Goal: Task Accomplishment & Management: Complete application form

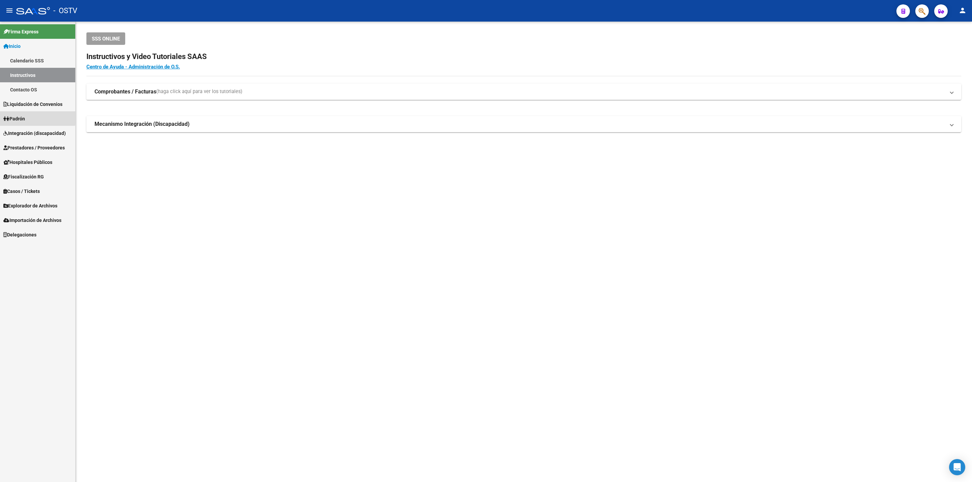
click at [21, 114] on link "Padrón" at bounding box center [37, 118] width 75 height 15
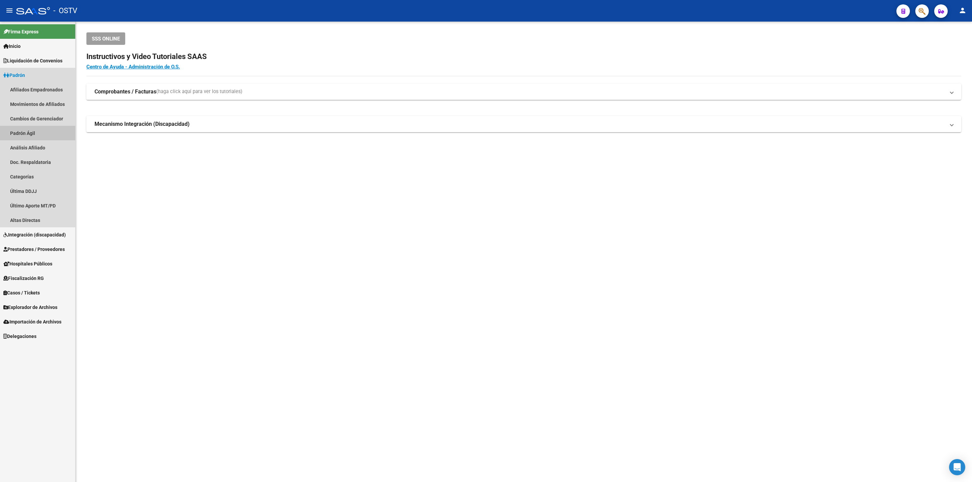
click at [41, 129] on link "Padrón Ágil" at bounding box center [37, 133] width 75 height 15
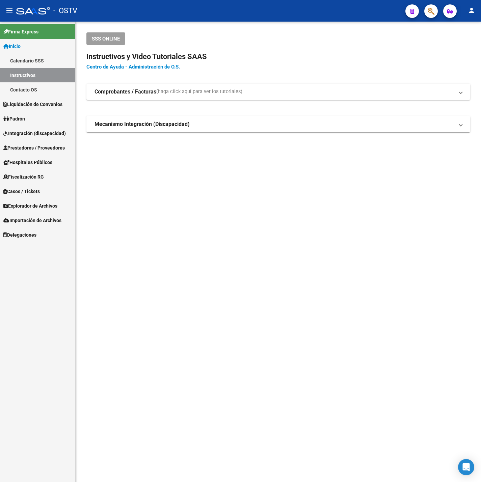
click at [60, 119] on link "Padrón" at bounding box center [37, 118] width 75 height 15
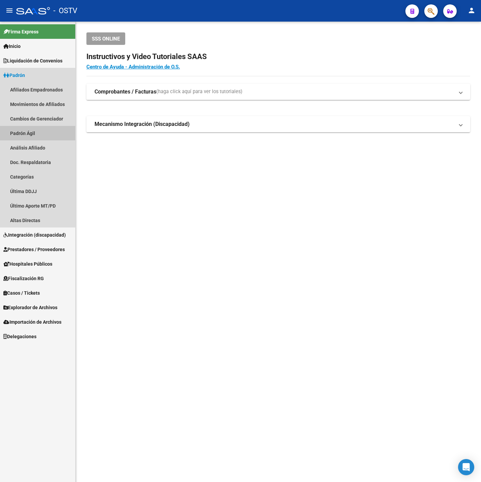
click at [38, 133] on link "Padrón Ágil" at bounding box center [37, 133] width 75 height 15
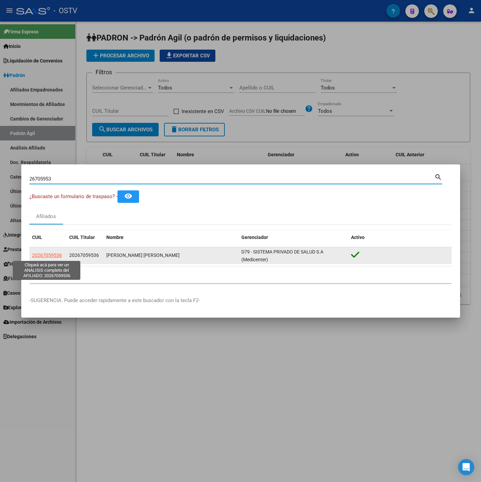
click at [43, 258] on span "20267059536" at bounding box center [47, 254] width 30 height 5
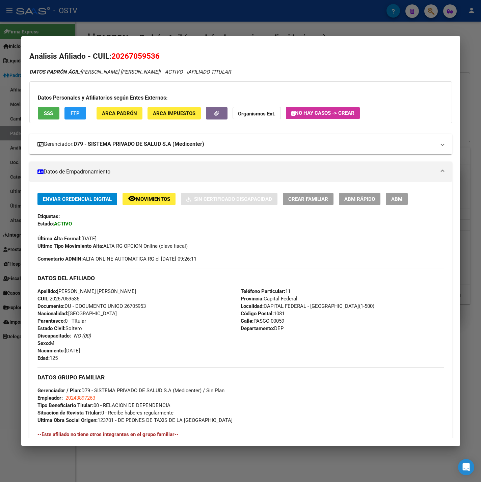
click at [192, 149] on mat-expansion-panel-header "Gerenciador: D79 - SISTEMA PRIVADO DE SALUD S.A (Medicenter)" at bounding box center [240, 144] width 423 height 20
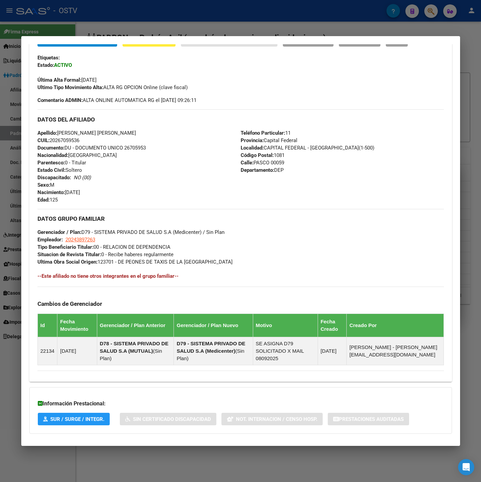
scroll to position [310, 0]
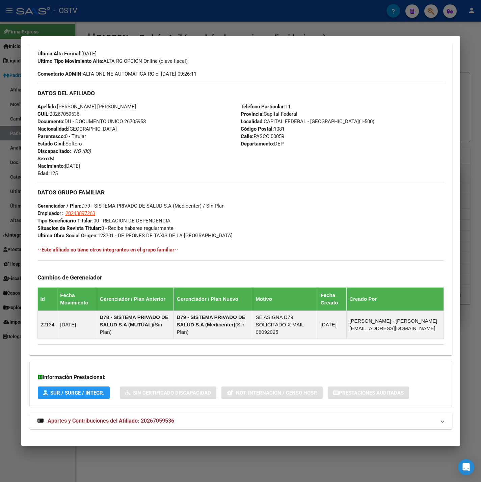
click at [147, 413] on mat-expansion-panel-header "Aportes y Contribuciones del Afiliado: 20267059536" at bounding box center [240, 421] width 423 height 16
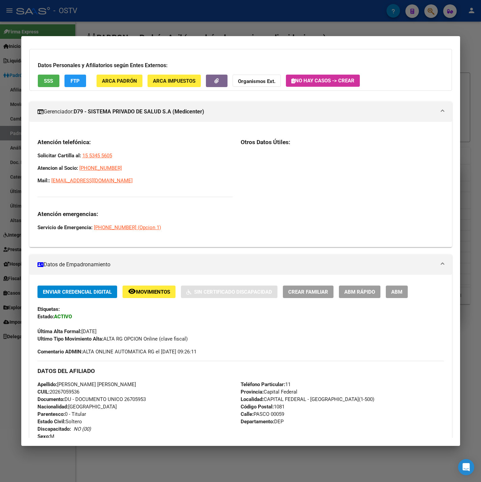
scroll to position [0, 0]
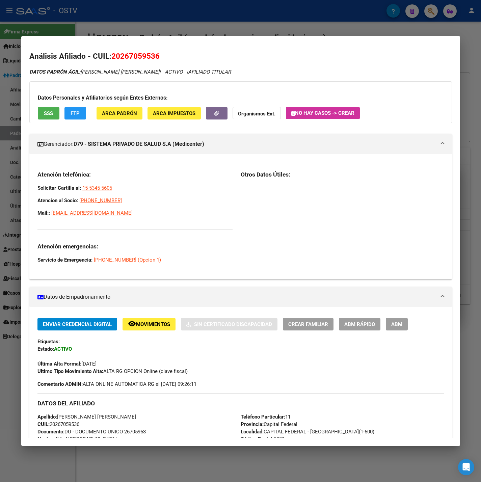
click at [136, 8] on div at bounding box center [240, 241] width 481 height 482
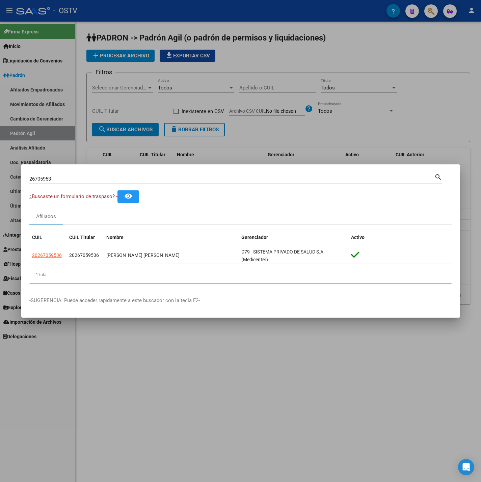
drag, startPoint x: 65, startPoint y: 180, endPoint x: -92, endPoint y: 182, distance: 156.6
click at [0, 182] on html "menu - OSTV person Firma Express Inicio Calendario SSS Instructivos Contacto OS…" at bounding box center [240, 241] width 481 height 482
paste input "6881549"
type input "6881549"
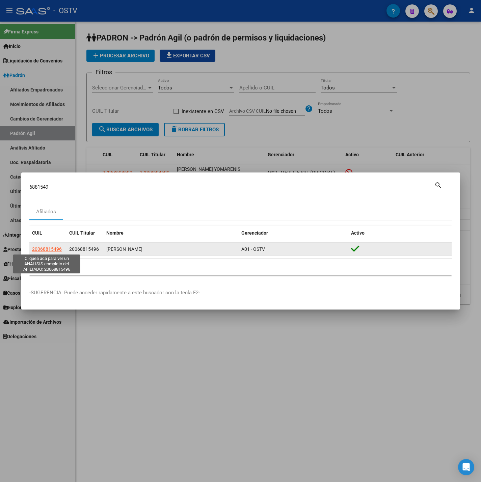
click at [37, 249] on span "20068815496" at bounding box center [47, 248] width 30 height 5
type textarea "20068815496"
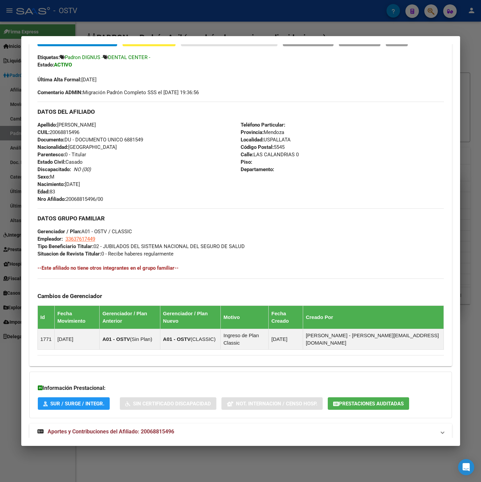
scroll to position [162, 0]
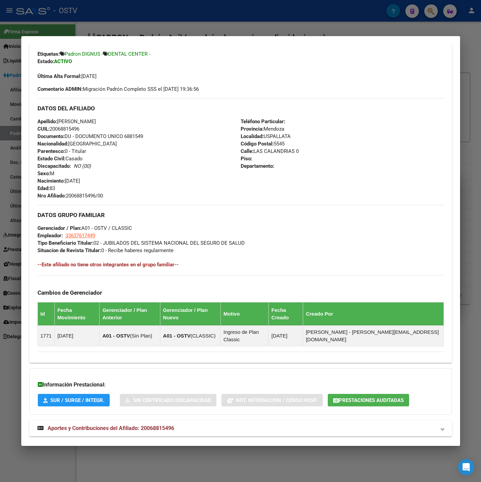
click at [184, 424] on mat-panel-title "Aportes y Contribuciones del Afiliado: 20068815496" at bounding box center [236, 428] width 398 height 8
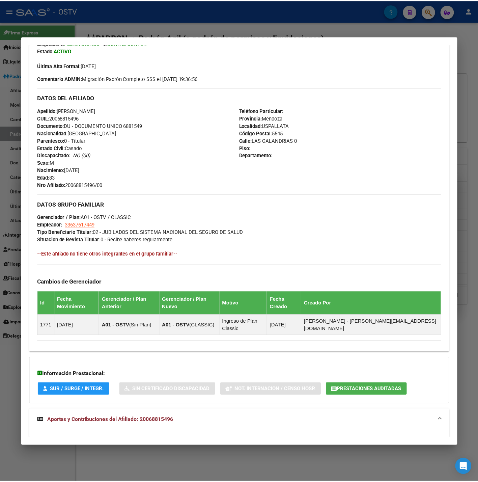
scroll to position [154, 0]
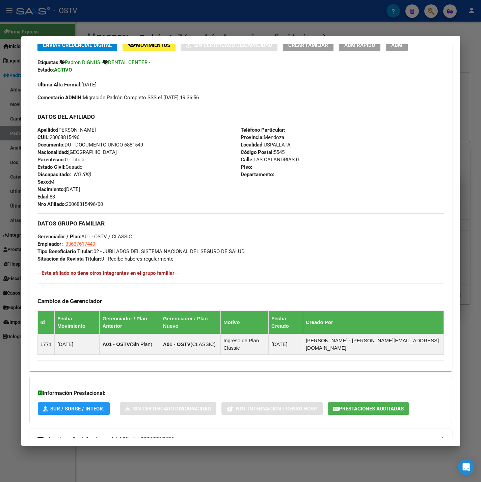
click at [19, 78] on div at bounding box center [240, 241] width 481 height 482
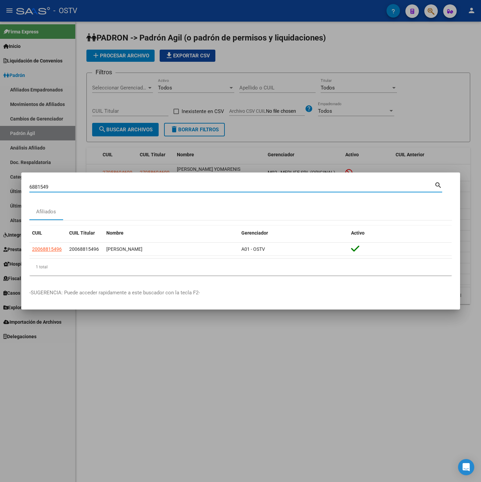
drag, startPoint x: 59, startPoint y: 188, endPoint x: -71, endPoint y: 179, distance: 130.2
click at [0, 179] on html "menu - OSTV person Firma Express Inicio Calendario SSS Instructivos Contacto OS…" at bounding box center [240, 241] width 481 height 482
paste input "27628814"
type input "27628814"
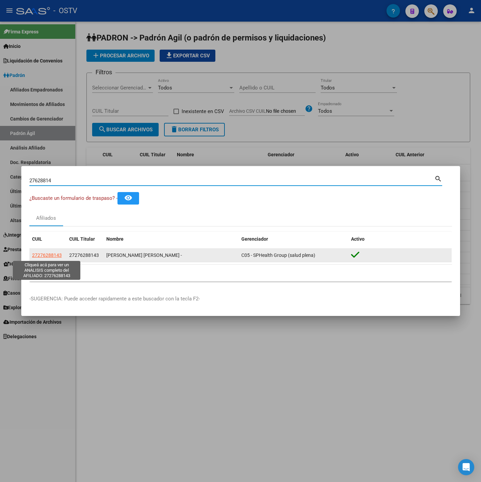
click at [47, 258] on span "27276288143" at bounding box center [47, 254] width 30 height 5
type textarea "27276288143"
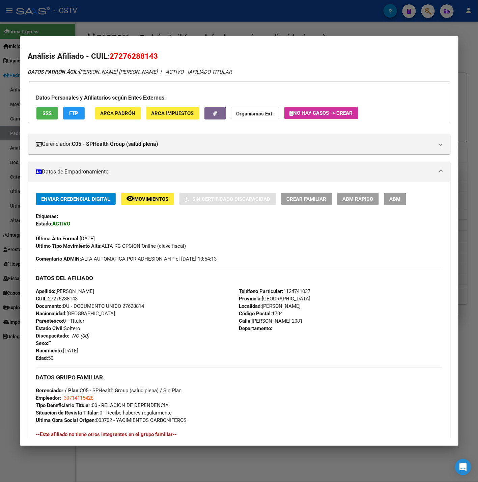
click at [121, 24] on div at bounding box center [239, 241] width 478 height 482
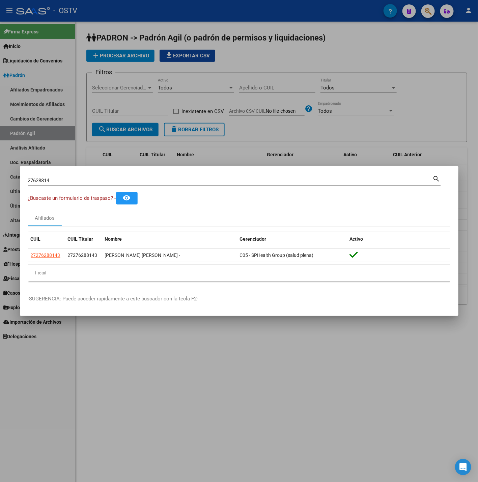
click at [112, 36] on div at bounding box center [239, 241] width 478 height 482
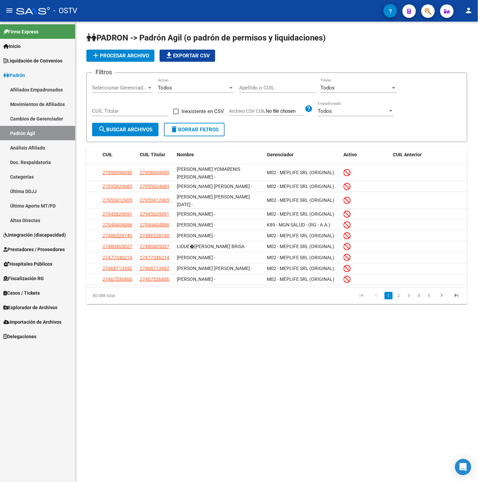
click at [34, 265] on span "Hospitales Públicos" at bounding box center [27, 263] width 49 height 7
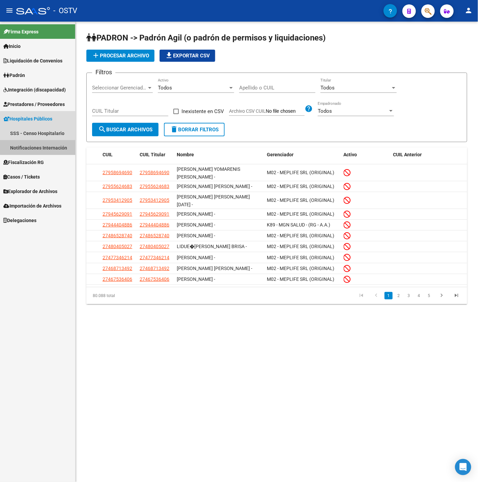
click at [46, 142] on link "Notificaciones Internación" at bounding box center [37, 147] width 75 height 15
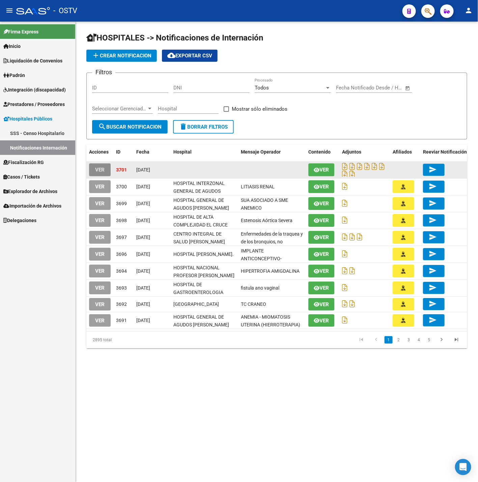
click at [106, 169] on button "VER" at bounding box center [100, 169] width 22 height 12
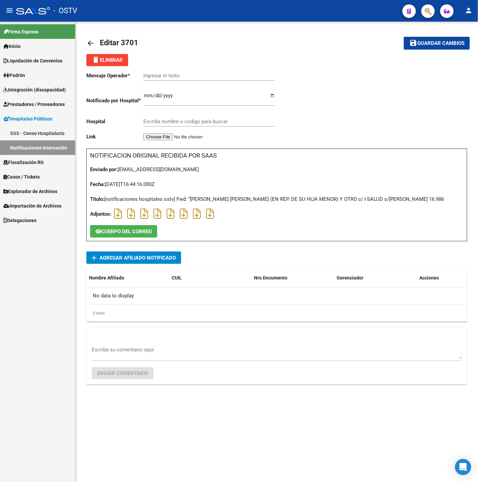
click at [108, 62] on span "delete Eliminar" at bounding box center [107, 60] width 31 height 6
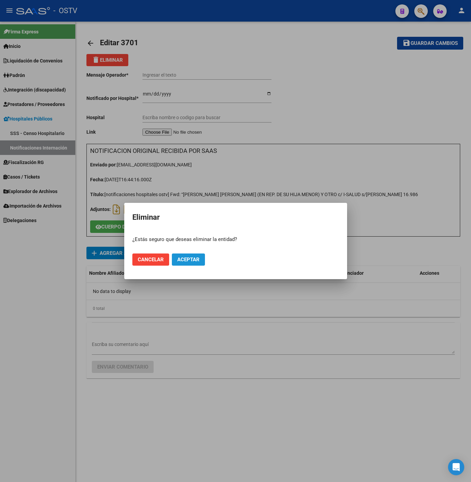
click at [202, 258] on button "Aceptar" at bounding box center [188, 259] width 33 height 12
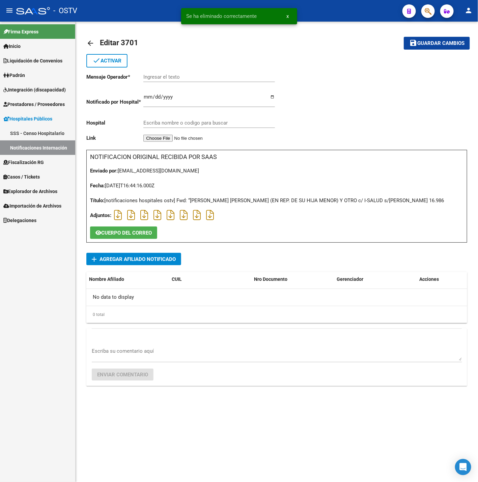
click at [95, 40] on link "arrow_back" at bounding box center [93, 43] width 14 height 16
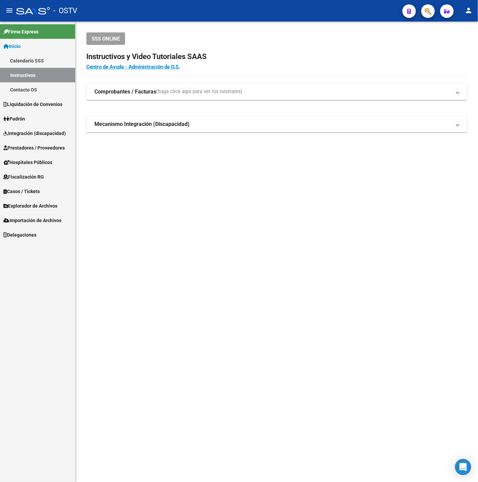
click at [181, 212] on mat-sidenav-content "SSS ONLINE Instructivos y Video Tutoriales SAAS Centro de Ayuda - Administració…" at bounding box center [277, 252] width 403 height 460
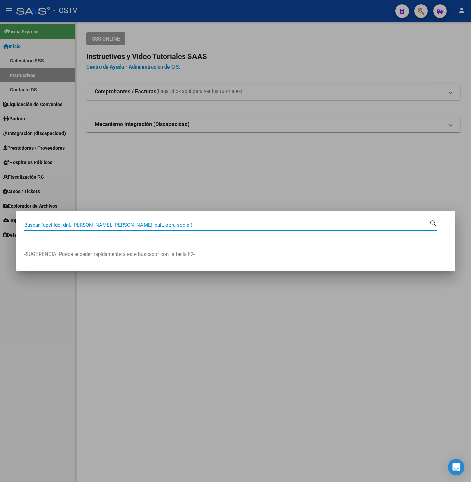
paste input "33545765"
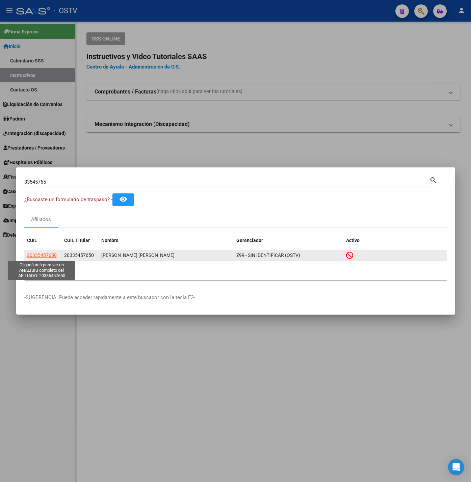
click at [50, 253] on span "20335457650" at bounding box center [42, 254] width 30 height 5
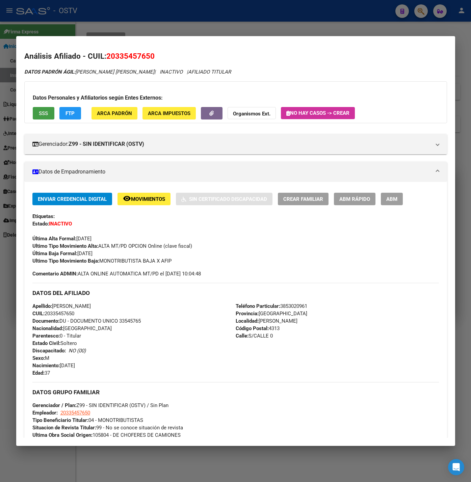
click at [46, 110] on span "SSS" at bounding box center [43, 113] width 9 height 6
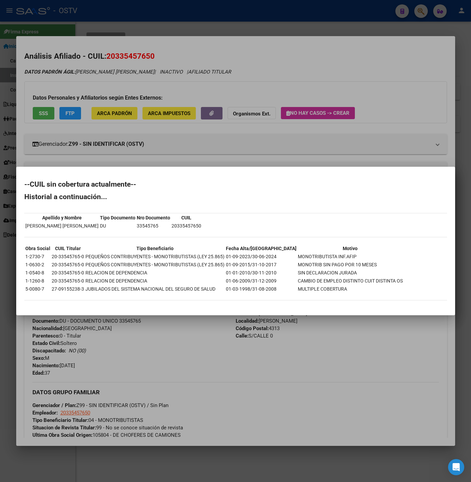
click at [149, 137] on div at bounding box center [235, 241] width 471 height 482
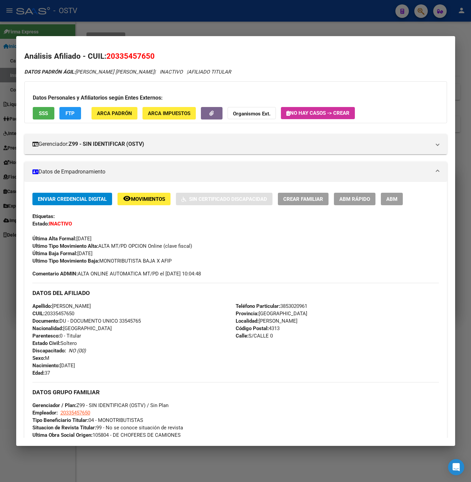
click at [168, 26] on div at bounding box center [235, 241] width 471 height 482
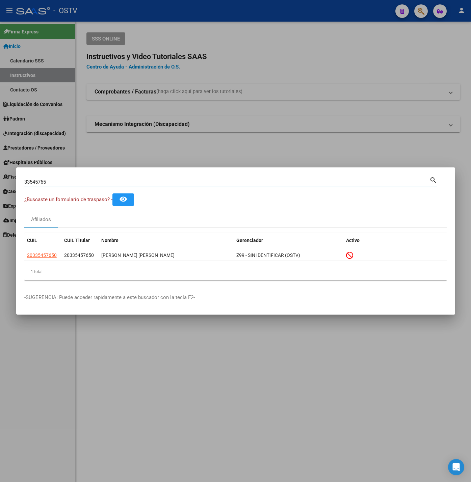
drag, startPoint x: 64, startPoint y: 179, endPoint x: -207, endPoint y: 242, distance: 278.6
click at [0, 242] on html "menu - OSTV person Firma Express Inicio Calendario SSS Instructivos Contacto OS…" at bounding box center [235, 241] width 471 height 482
paste input "42388489"
type input "42388489"
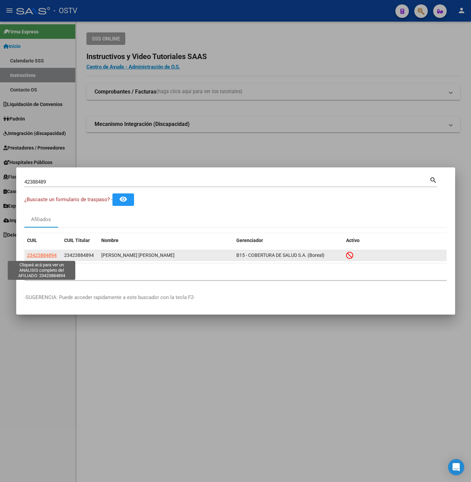
click at [46, 255] on span "23423884894" at bounding box center [42, 254] width 30 height 5
type textarea "23423884894"
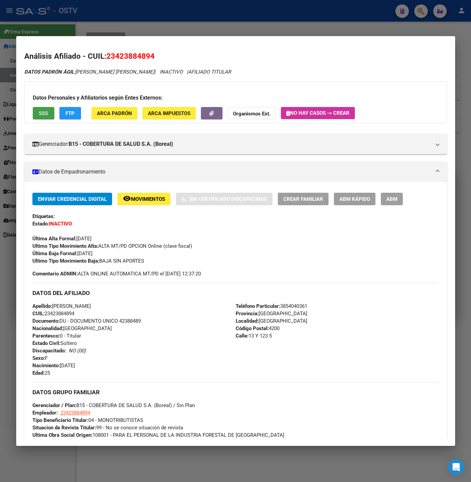
click at [42, 113] on span "SSS" at bounding box center [43, 113] width 9 height 6
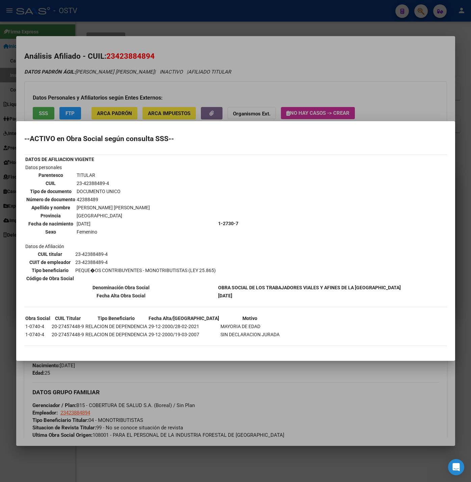
click at [181, 85] on div at bounding box center [235, 241] width 471 height 482
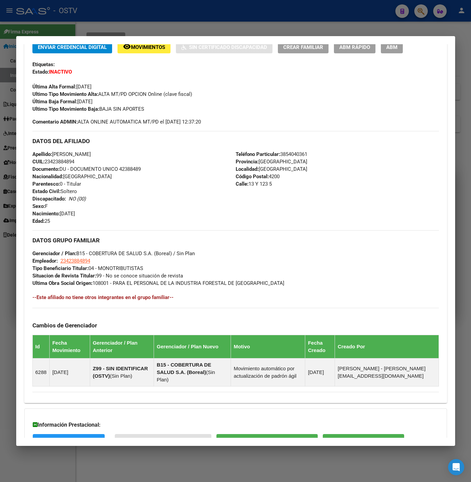
scroll to position [200, 0]
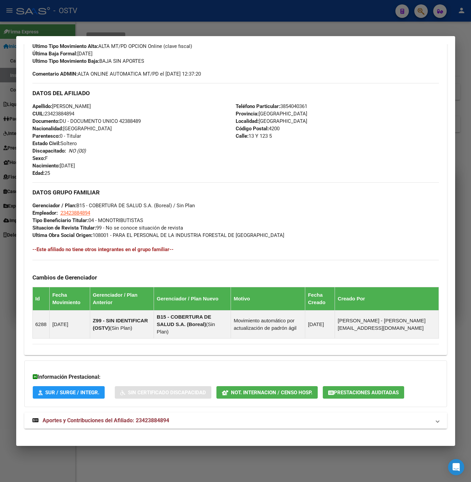
click at [173, 417] on mat-panel-title "Aportes y Contribuciones del Afiliado: 23423884894" at bounding box center [231, 421] width 398 height 8
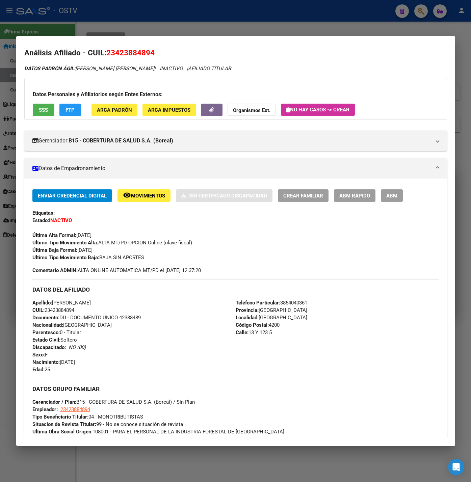
scroll to position [0, 0]
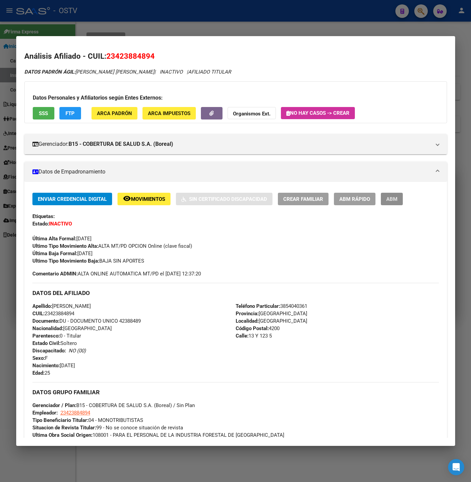
click at [400, 197] on button "ABM" at bounding box center [392, 199] width 22 height 12
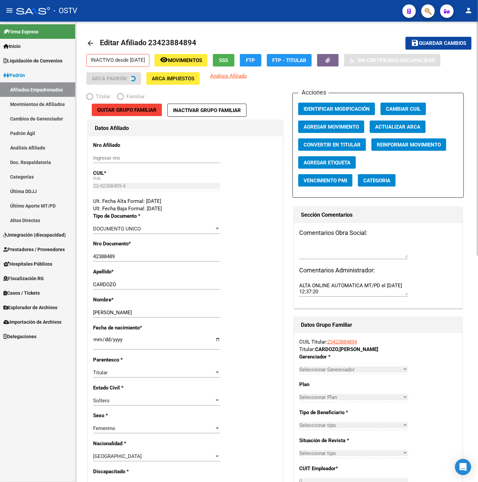
radio input "true"
type input "23-42388489-4"
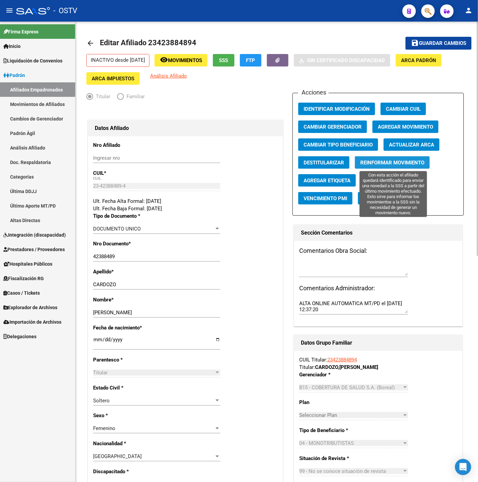
click at [398, 165] on span "Reinformar Movimiento" at bounding box center [393, 163] width 64 height 6
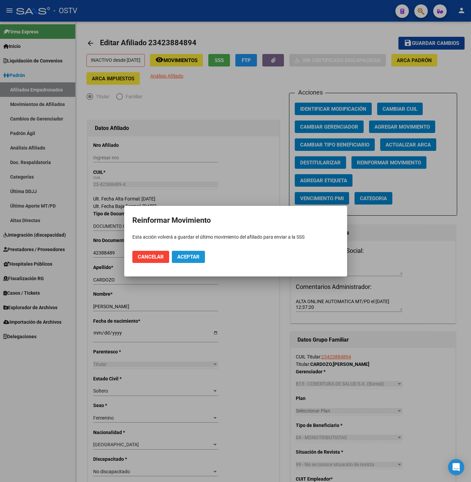
click at [197, 254] on span "Aceptar" at bounding box center [188, 257] width 22 height 6
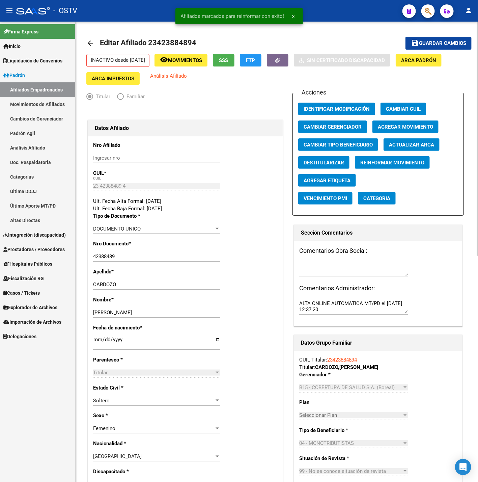
click at [91, 45] on mat-icon "arrow_back" at bounding box center [90, 43] width 8 height 8
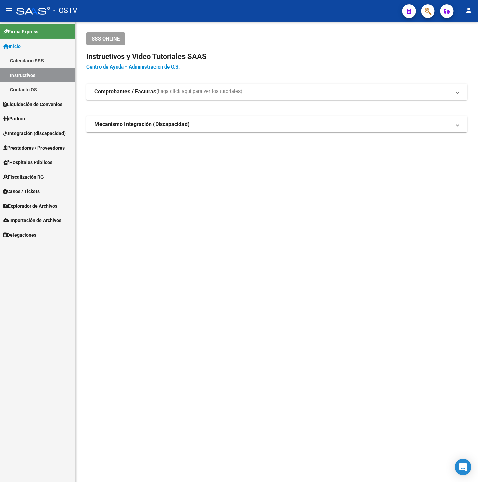
click at [132, 213] on mat-sidenav-content "SSS ONLINE Instructivos y Video Tutoriales SAAS Centro de Ayuda - Administració…" at bounding box center [277, 252] width 403 height 460
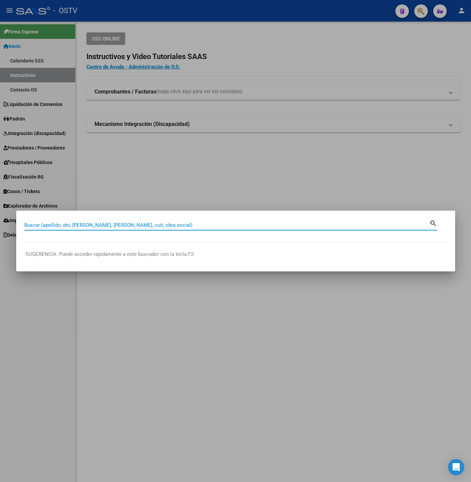
paste input "13897688"
type input "13897688"
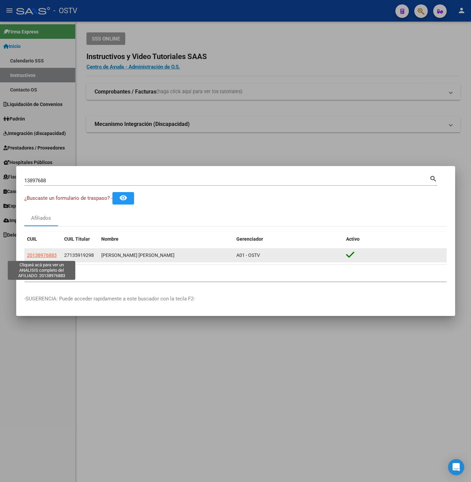
click at [37, 253] on span "20138976883" at bounding box center [42, 254] width 30 height 5
type textarea "20138976883"
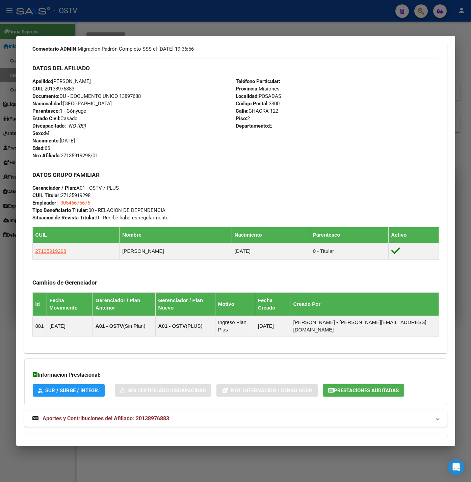
scroll to position [210, 0]
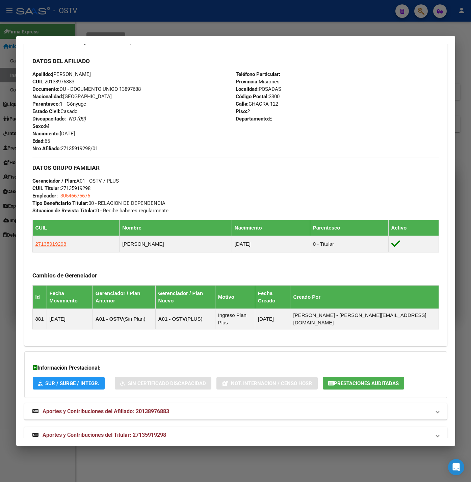
click at [157, 429] on mat-expansion-panel-header "Aportes y Contribuciones del Titular: 27135919298" at bounding box center [235, 435] width 423 height 16
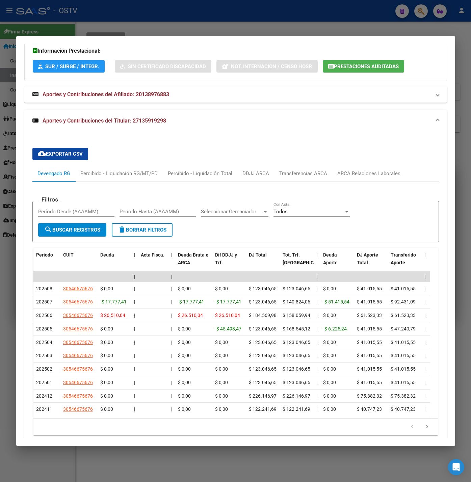
scroll to position [543, 0]
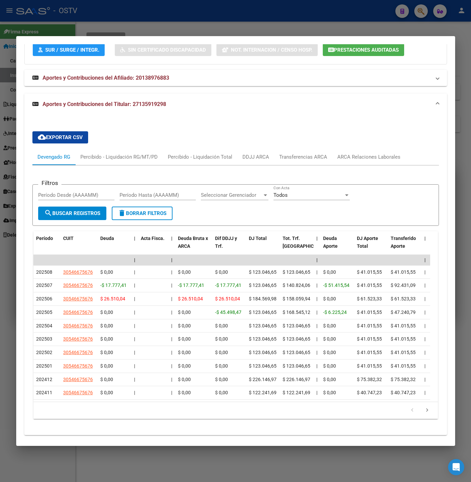
click at [86, 21] on div at bounding box center [235, 241] width 471 height 482
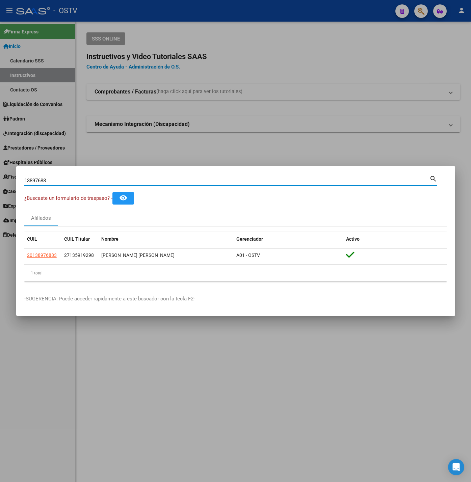
drag, startPoint x: 52, startPoint y: 182, endPoint x: -67, endPoint y: 203, distance: 120.5
click at [0, 203] on html "menu - OSTV person Firma Express Inicio Calendario SSS Instructivos Contacto OS…" at bounding box center [235, 241] width 471 height 482
paste input "29236802"
type input "29236802"
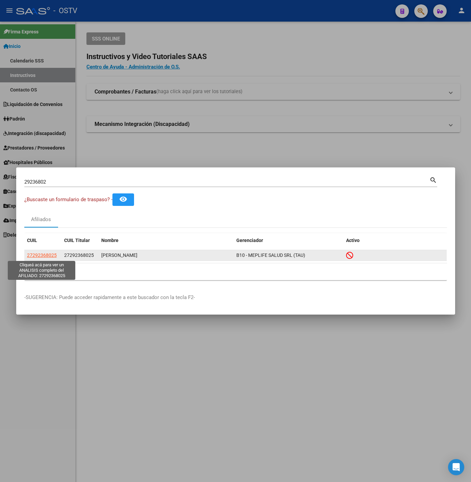
click at [43, 255] on span "27292368025" at bounding box center [42, 254] width 30 height 5
type textarea "27292368025"
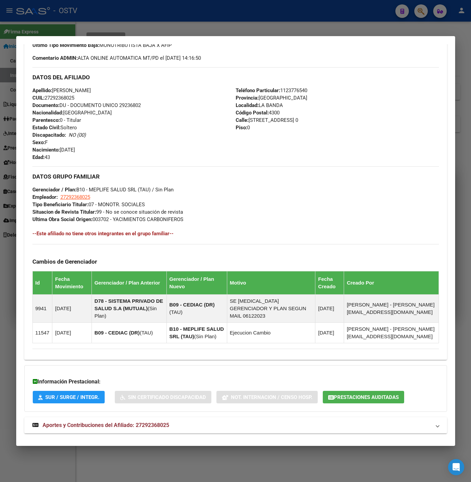
scroll to position [221, 0]
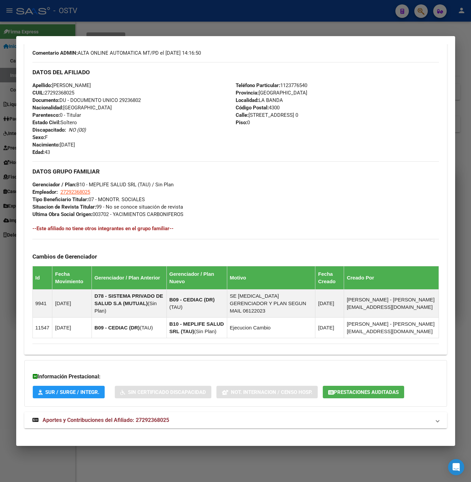
click at [107, 422] on mat-expansion-panel-header "Aportes y Contribuciones del Afiliado: 27292368025" at bounding box center [235, 420] width 423 height 16
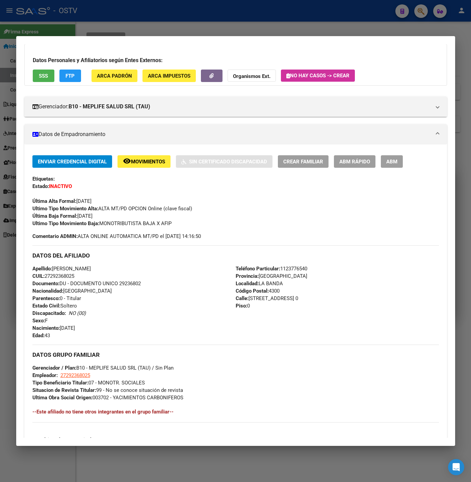
scroll to position [0, 0]
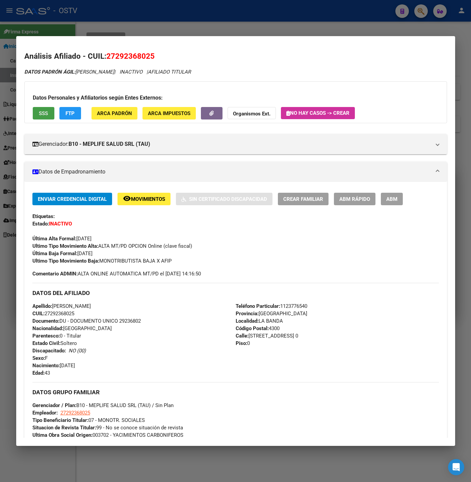
click at [46, 114] on span "SSS" at bounding box center [43, 113] width 9 height 6
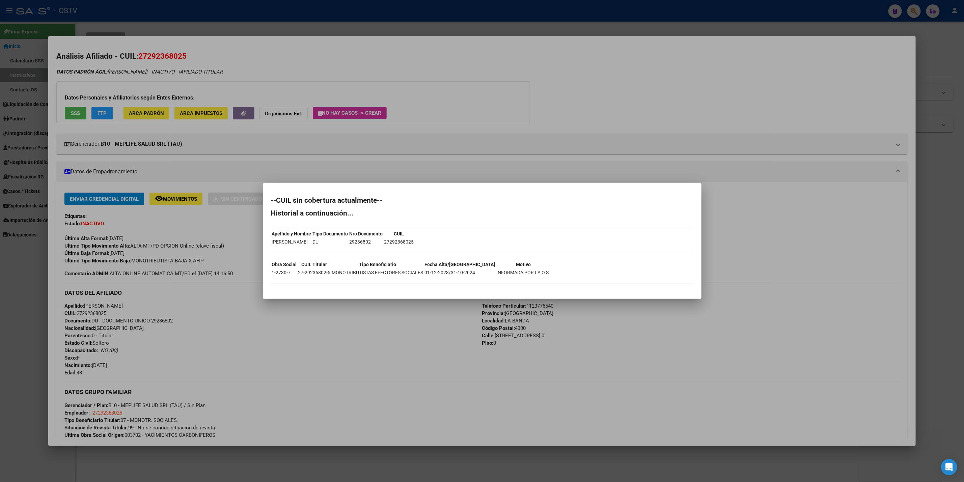
click at [400, 18] on div at bounding box center [482, 241] width 964 height 482
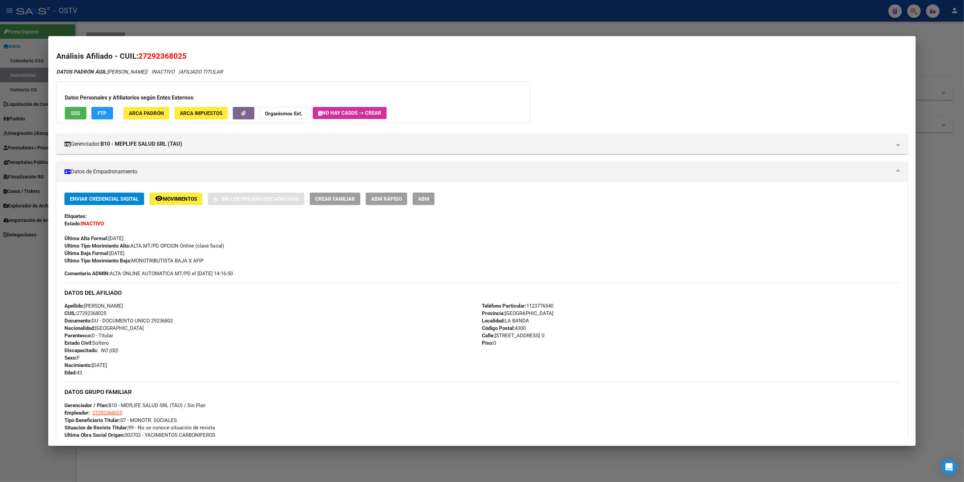
click at [406, 27] on div at bounding box center [482, 241] width 964 height 482
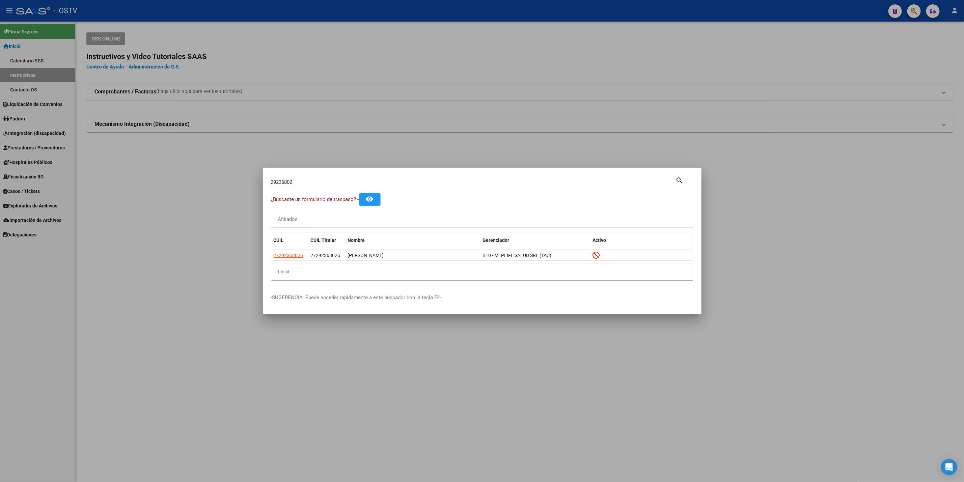
click at [406, 27] on div at bounding box center [482, 241] width 964 height 482
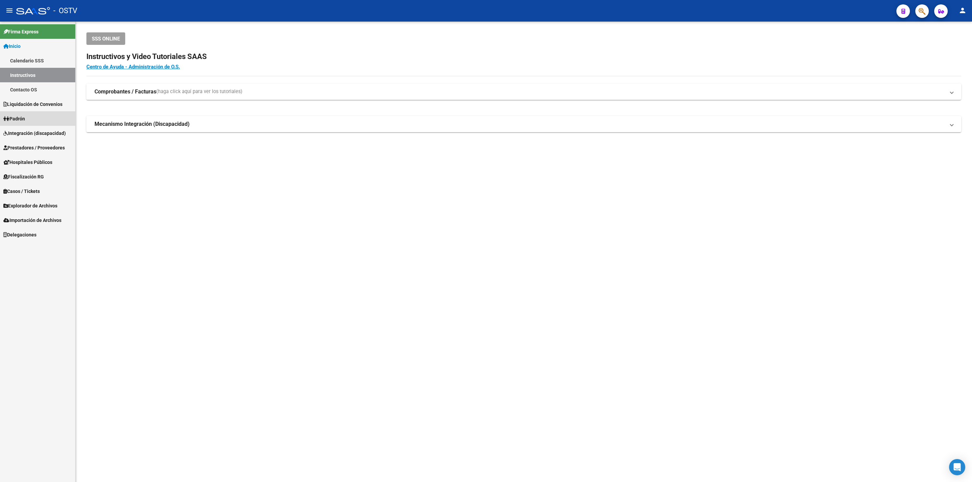
click at [24, 114] on link "Padrón" at bounding box center [37, 118] width 75 height 15
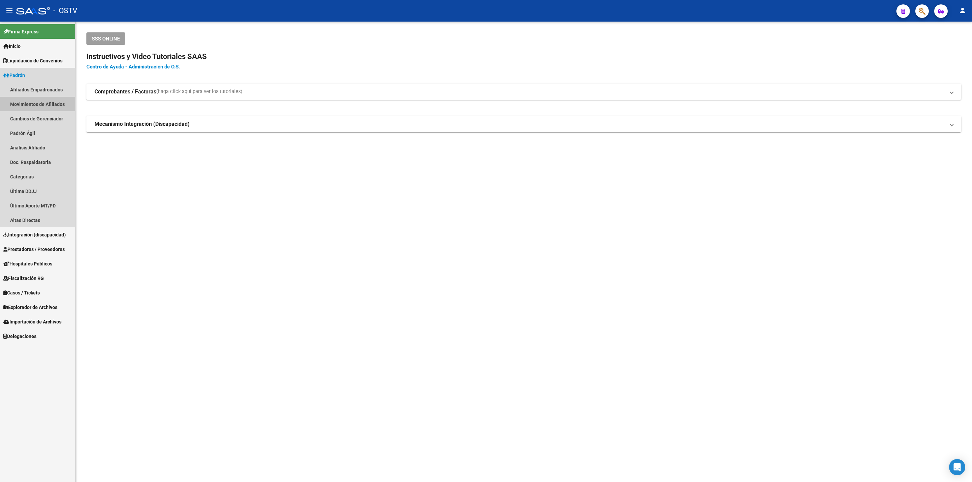
click at [42, 104] on link "Movimientos de Afiliados" at bounding box center [37, 104] width 75 height 15
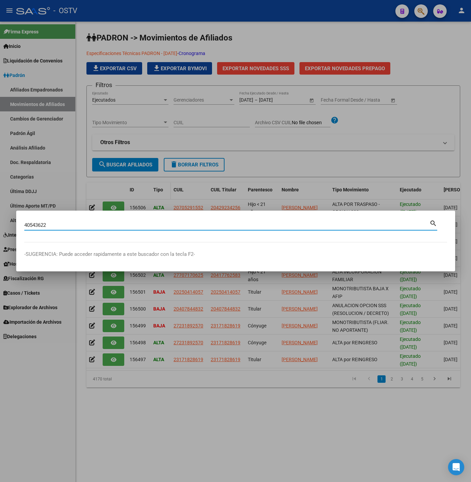
type input "40543622"
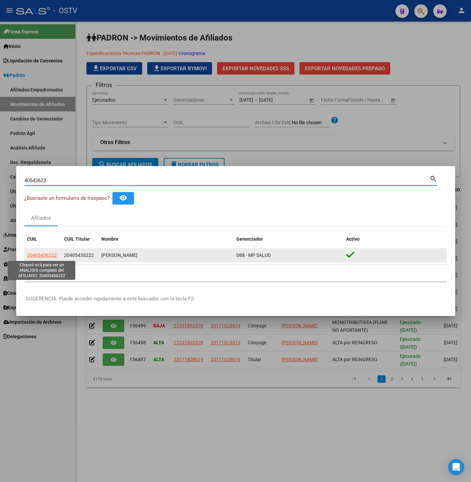
click at [37, 253] on span "20405436222" at bounding box center [42, 254] width 30 height 5
type textarea "20405436222"
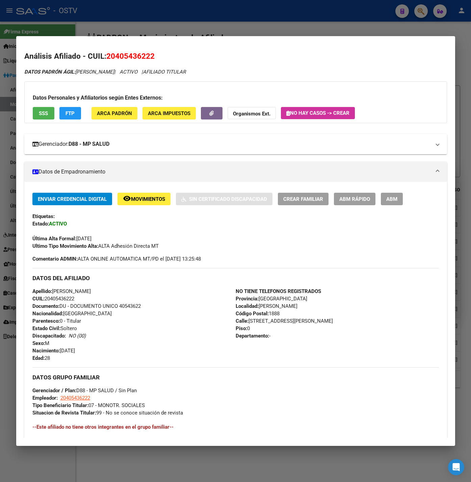
click at [134, 151] on mat-expansion-panel-header "Gerenciador: D88 - MP SALUD" at bounding box center [235, 144] width 423 height 20
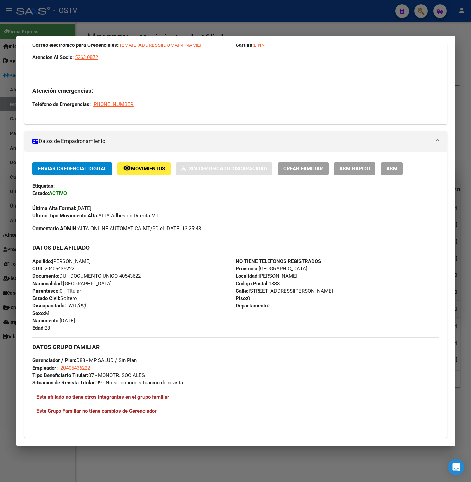
scroll to position [233, 0]
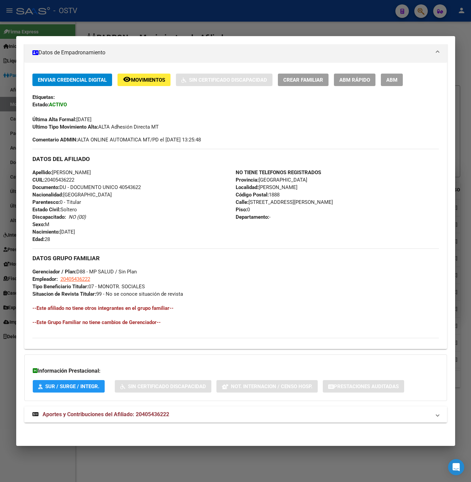
click at [157, 412] on span "Aportes y Contribuciones del Afiliado: 20405436222" at bounding box center [106, 414] width 127 height 6
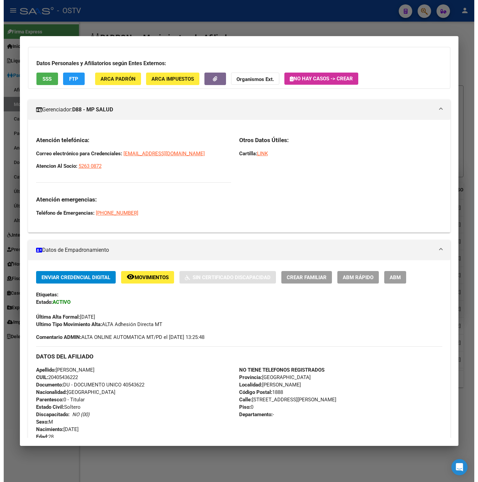
scroll to position [32, 0]
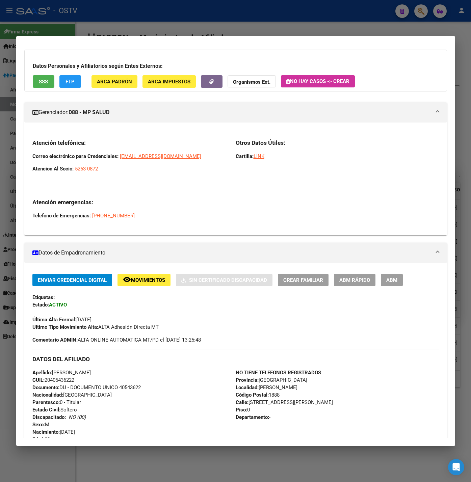
click at [6, 213] on div at bounding box center [235, 241] width 471 height 482
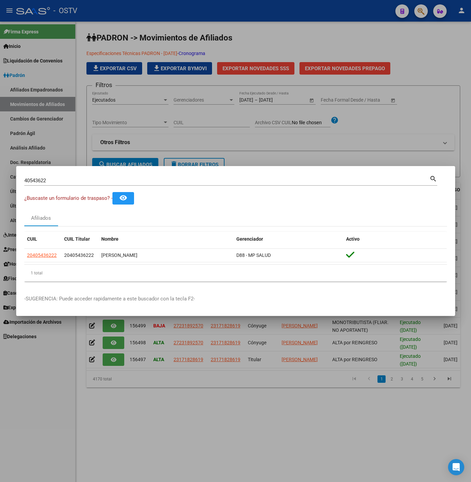
click at [143, 148] on div at bounding box center [235, 241] width 471 height 482
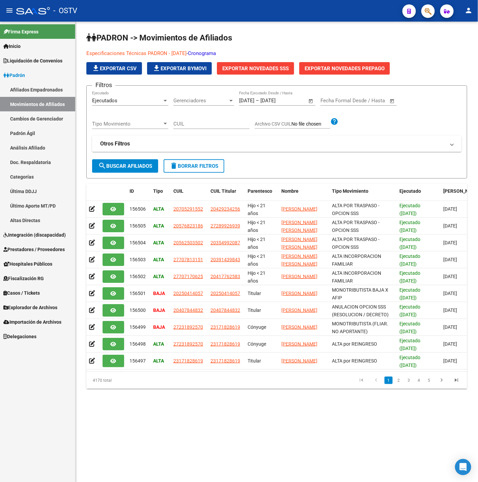
click at [33, 262] on span "Hospitales Públicos" at bounding box center [27, 263] width 49 height 7
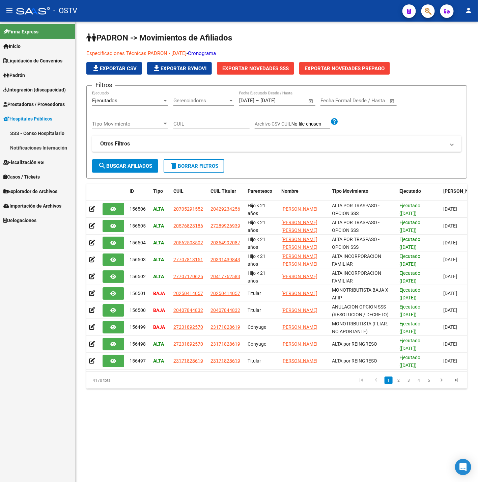
click at [22, 147] on link "Notificaciones Internación" at bounding box center [37, 147] width 75 height 15
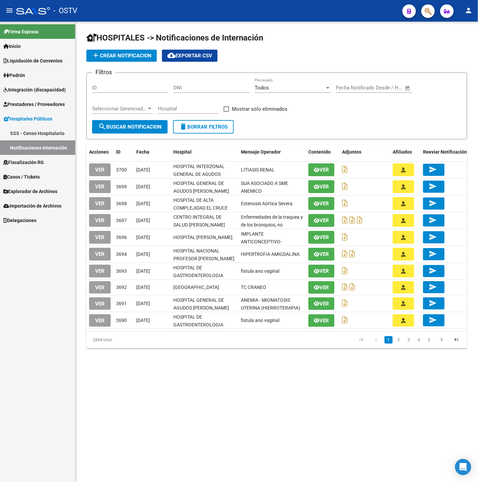
click at [285, 42] on h1 "HOSPITALES -> Notificaciones de Internación" at bounding box center [276, 38] width 381 height 12
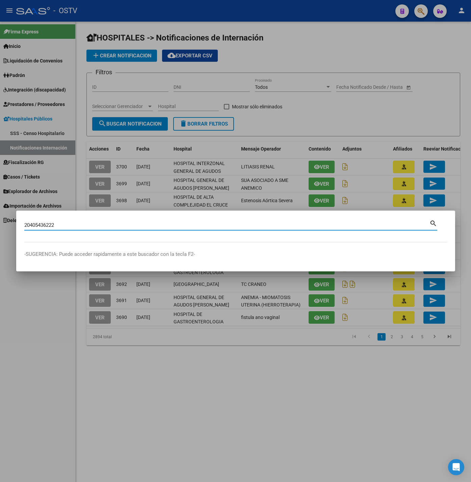
type input "20405436222"
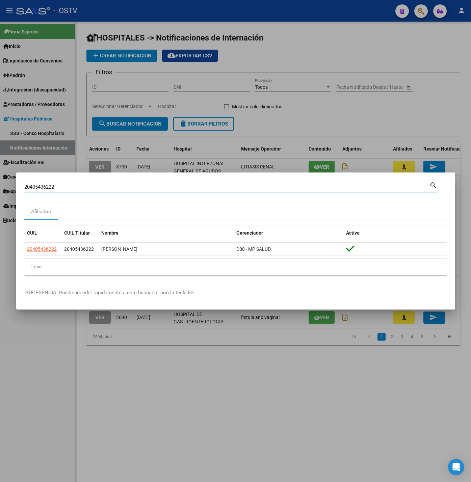
click at [81, 157] on div at bounding box center [235, 241] width 471 height 482
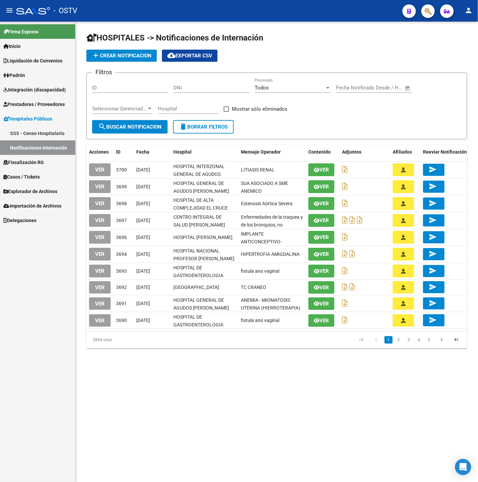
click at [287, 45] on app-list-header "HOSPITALES -> Notificaciones de Internación add Crear Notificacion cloud_downlo…" at bounding box center [276, 85] width 381 height 107
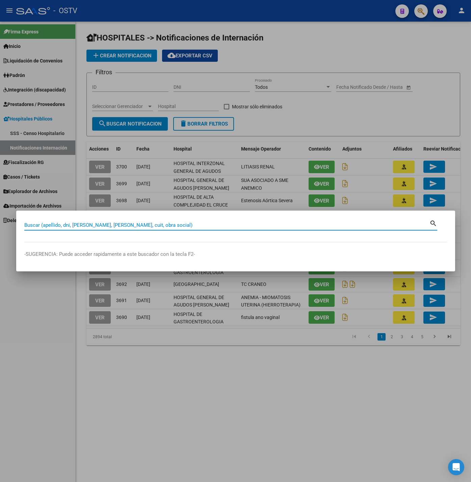
paste input "29236802"
type input "29236802"
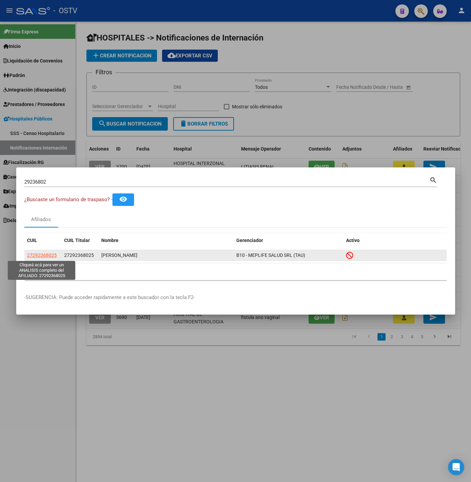
click at [47, 255] on span "27292368025" at bounding box center [42, 254] width 30 height 5
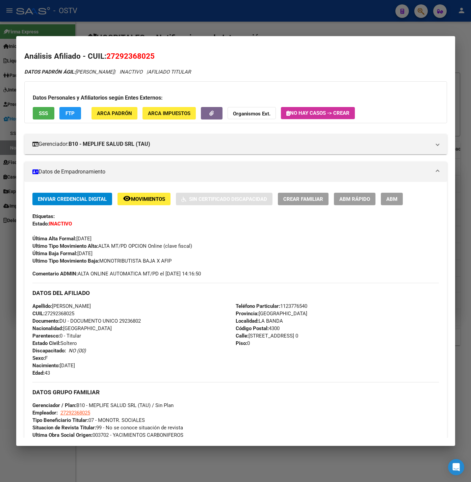
click at [6, 205] on div at bounding box center [235, 241] width 471 height 482
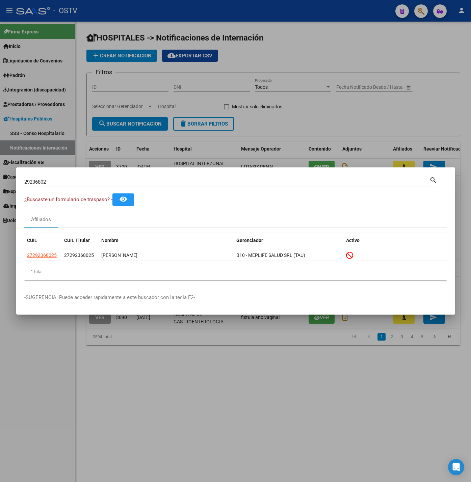
click at [9, 203] on div at bounding box center [235, 241] width 471 height 482
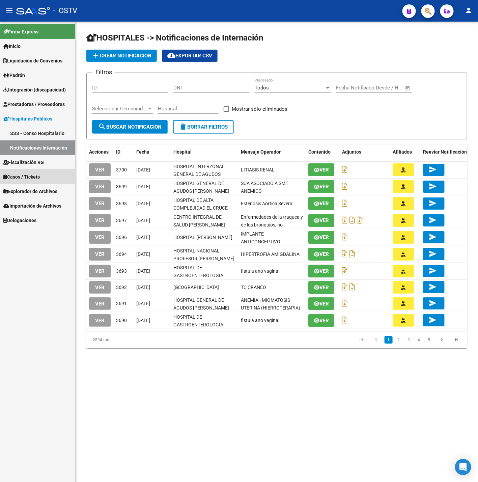
click at [35, 175] on span "Casos / Tickets" at bounding box center [21, 176] width 36 height 7
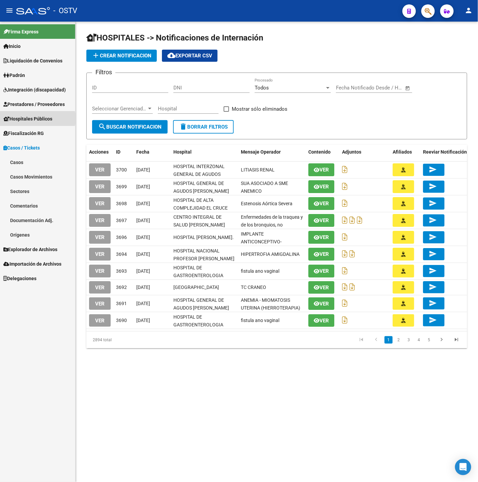
click at [33, 118] on span "Hospitales Públicos" at bounding box center [27, 118] width 49 height 7
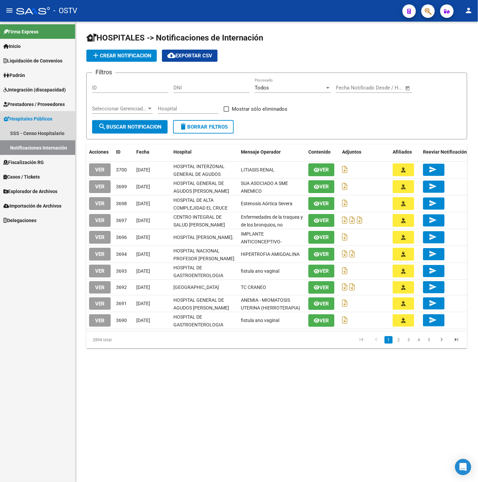
click at [26, 143] on link "Notificaciones Internación" at bounding box center [37, 147] width 75 height 15
click at [48, 147] on link "Notificaciones Internación" at bounding box center [37, 147] width 75 height 15
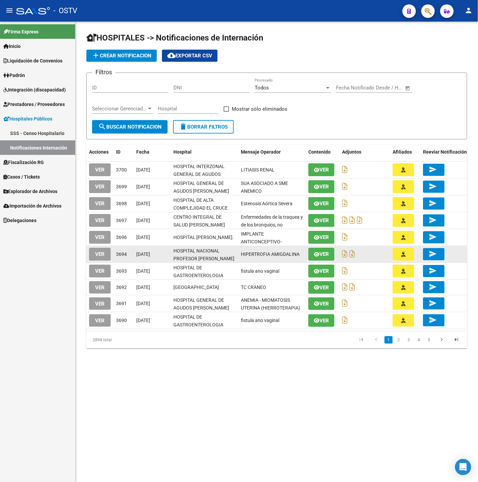
scroll to position [8, 0]
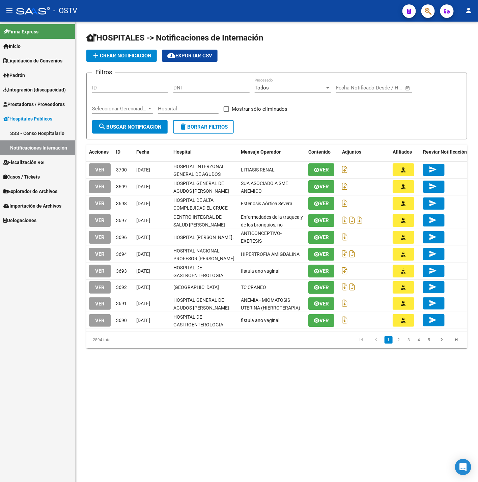
click at [229, 407] on mat-sidenav-content "HOSPITALES -> Notificaciones de Internación add Crear Notificacion cloud_downlo…" at bounding box center [277, 252] width 403 height 460
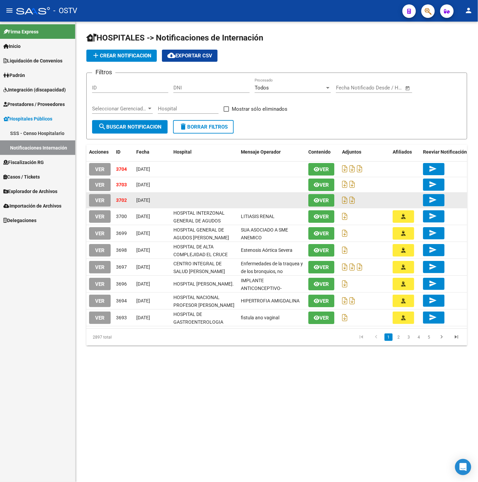
click at [101, 198] on span "VER" at bounding box center [99, 200] width 9 height 6
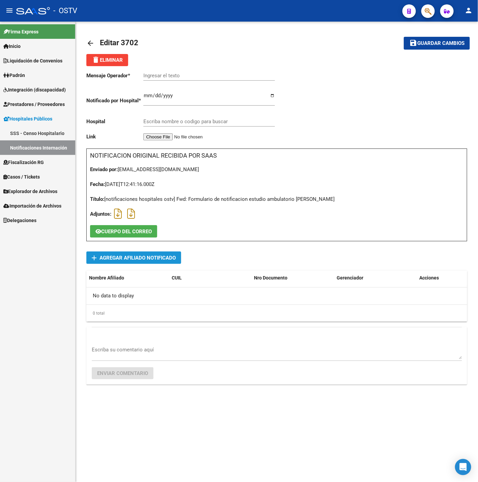
click at [106, 255] on span "Agregar Afiliado Notificado" at bounding box center [138, 258] width 76 height 6
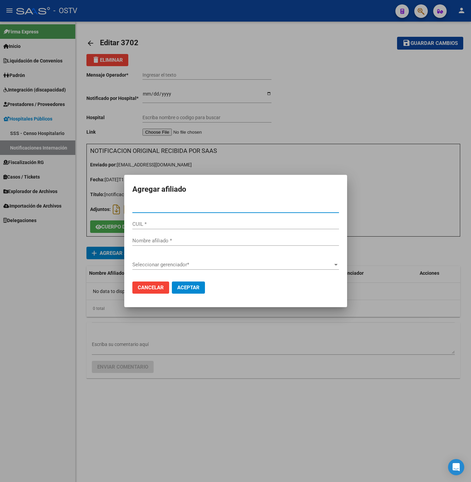
type input "27628814"
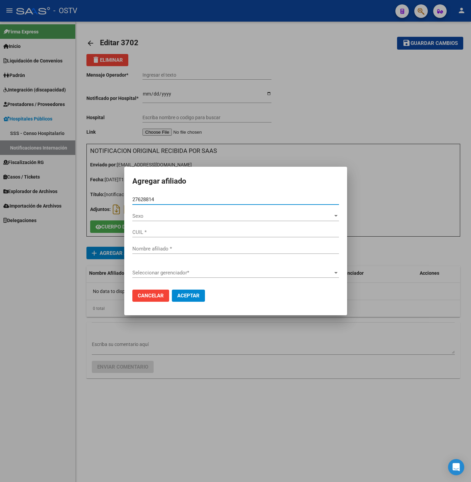
type input "27276288143"
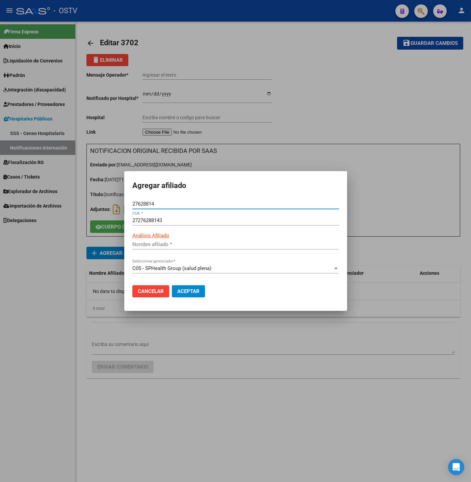
type input "27628814"
click at [196, 291] on span "Aceptar" at bounding box center [188, 291] width 22 height 6
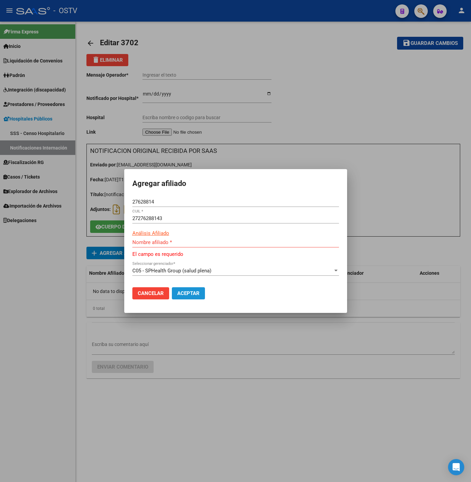
type input "OVIEDO MARIA ADELINA"
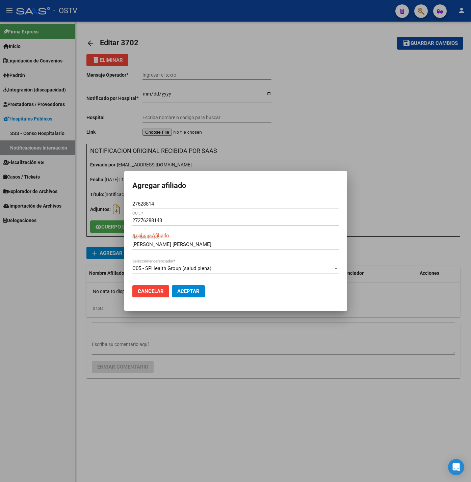
click at [198, 292] on span "Aceptar" at bounding box center [188, 291] width 22 height 6
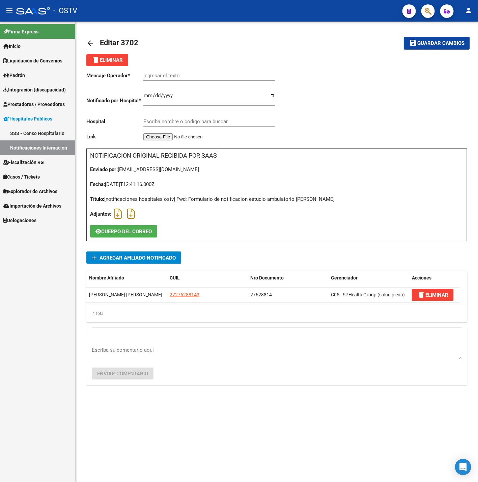
click at [164, 74] on input "Ingresar el texto" at bounding box center [209, 76] width 132 height 6
paste input "RMN COLUMNA LUMBAR"
type input "RMN COLUMNA LUMBAR"
click at [207, 120] on input "Escriba nombre o codigo para buscar" at bounding box center [209, 121] width 132 height 6
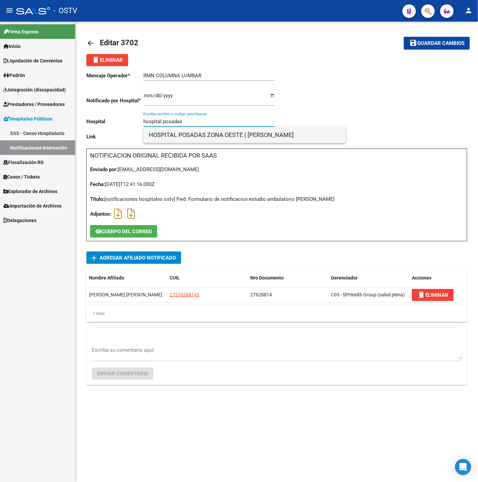
click at [266, 135] on span "HOSPITAL POSADAS ZONA OESTE ( DR. RENE FAVALORO" at bounding box center [245, 135] width 192 height 16
type input "HOSPITAL POSADAS ZONA OESTE ( DR. RENE FAVALORO"
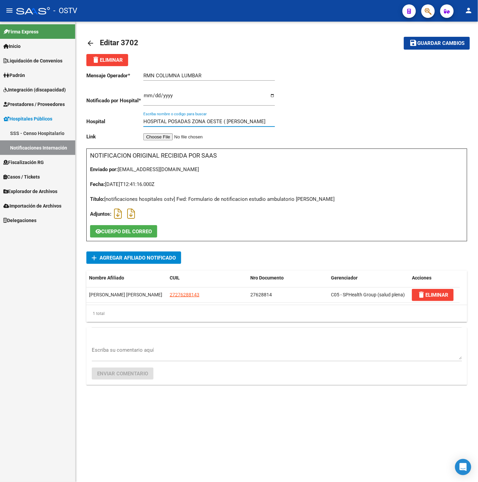
drag, startPoint x: 274, startPoint y: 125, endPoint x: 63, endPoint y: 118, distance: 211.1
click at [63, 118] on mat-sidenav-container "Firma Express Inicio Calendario SSS Instructivos Contacto OS Liquidación de Con…" at bounding box center [239, 252] width 478 height 460
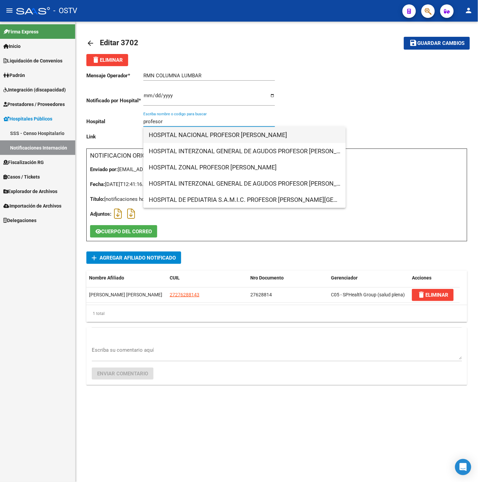
click at [248, 137] on span "HOSPITAL NACIONAL PROFESOR ALEJANDRO POSADAS" at bounding box center [245, 135] width 192 height 16
type input "HOSPITAL NACIONAL PROFESOR ALEJANDRO POSADAS"
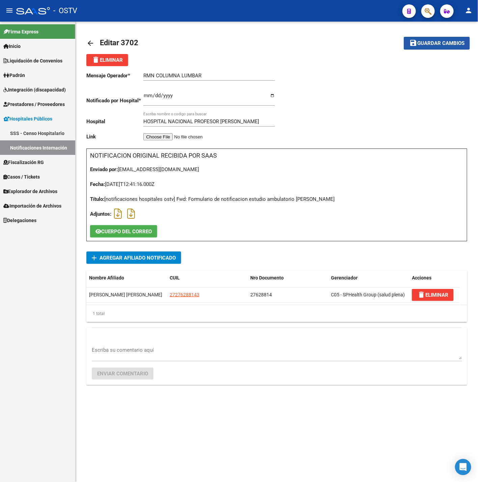
click at [439, 48] on button "save Guardar cambios" at bounding box center [437, 43] width 66 height 12
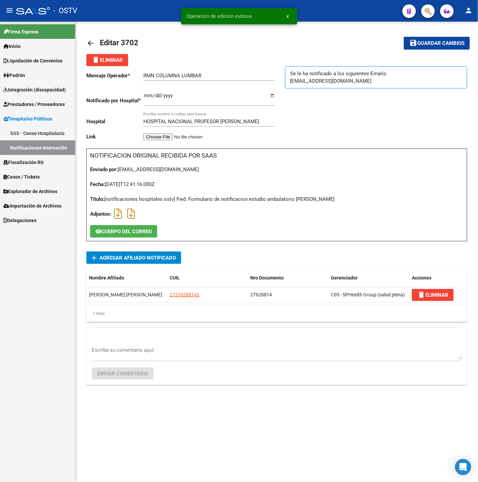
click at [90, 44] on mat-icon "arrow_back" at bounding box center [90, 43] width 8 height 8
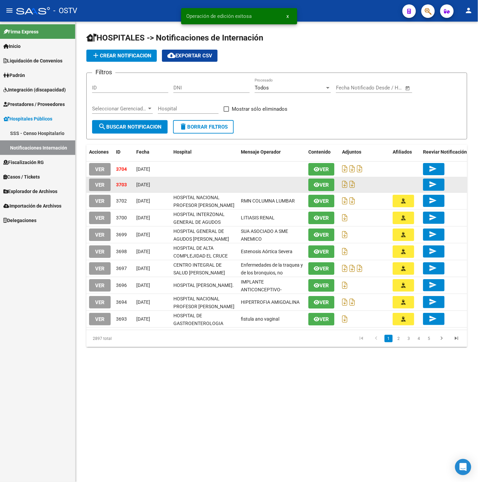
click at [107, 187] on button "VER" at bounding box center [100, 185] width 22 height 12
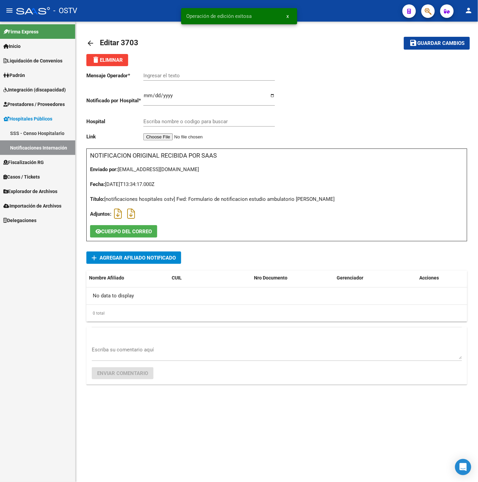
click at [113, 58] on span "delete Eliminar" at bounding box center [107, 60] width 31 height 6
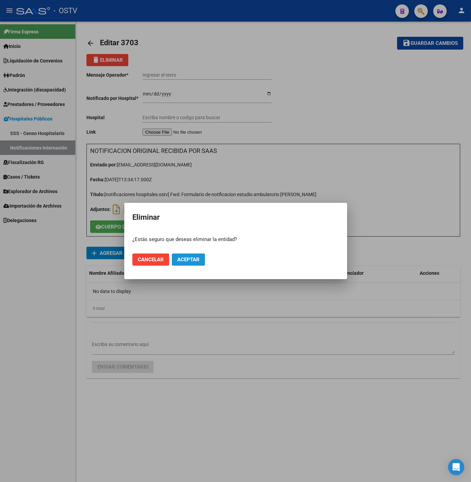
click at [195, 253] on button "Aceptar" at bounding box center [188, 259] width 33 height 12
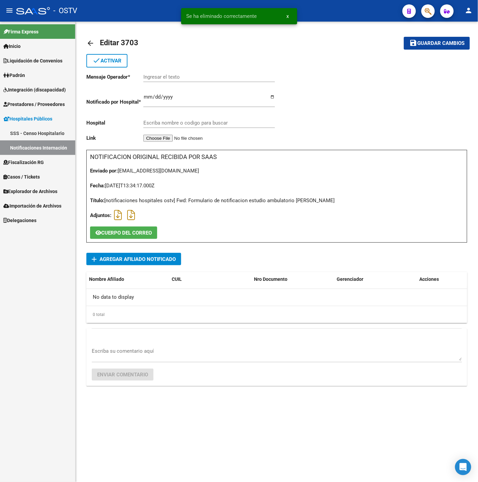
click at [94, 42] on mat-icon "arrow_back" at bounding box center [90, 43] width 8 height 8
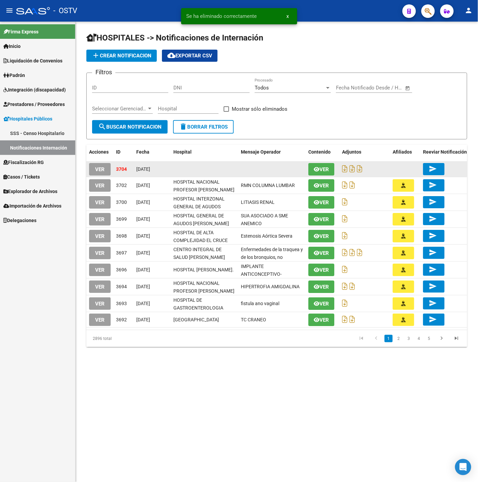
click at [97, 173] on button "VER" at bounding box center [100, 169] width 22 height 12
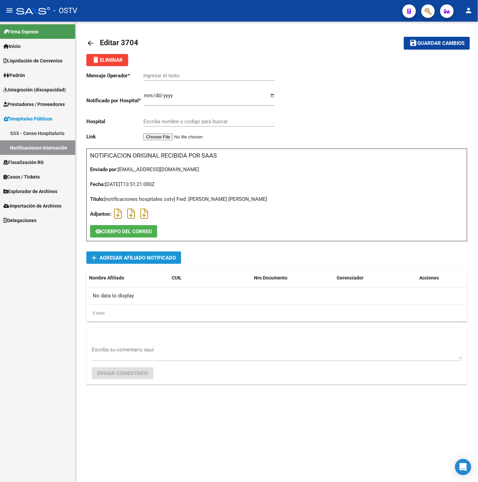
click at [158, 259] on span "Agregar Afiliado Notificado" at bounding box center [138, 258] width 76 height 6
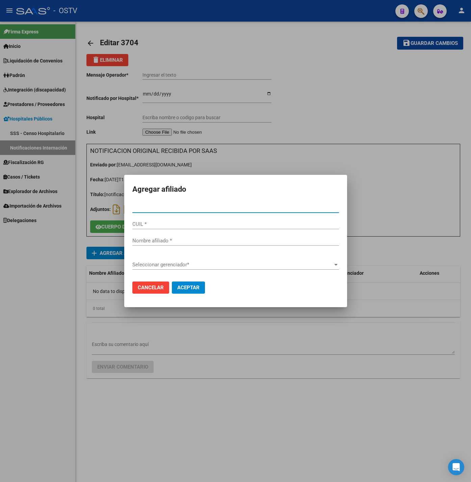
type input "59523967"
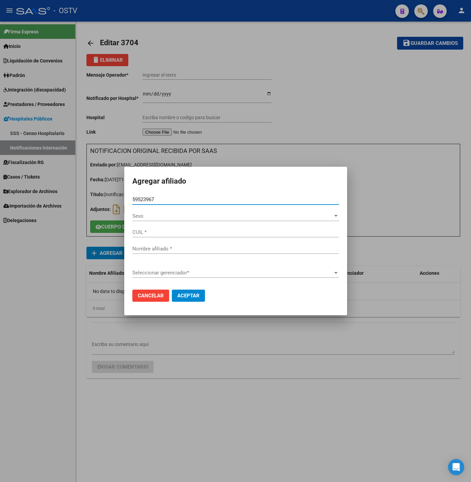
type input "20595239673"
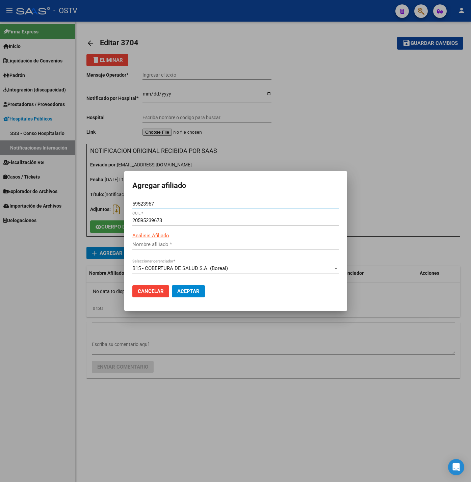
type input "RUIZ DIAZ TAHIEL"
type input "59523967"
click at [192, 288] on span "Aceptar" at bounding box center [188, 291] width 22 height 6
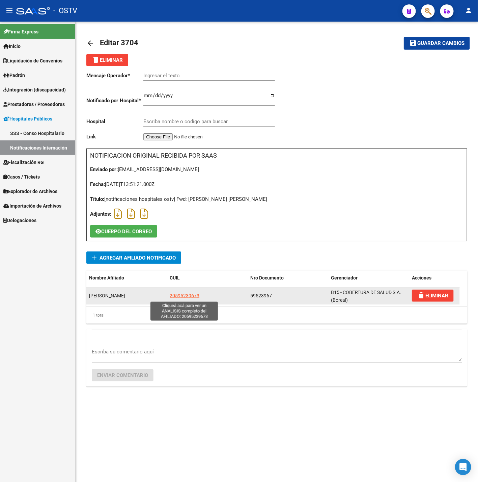
click at [182, 296] on span "20595239673" at bounding box center [185, 295] width 30 height 5
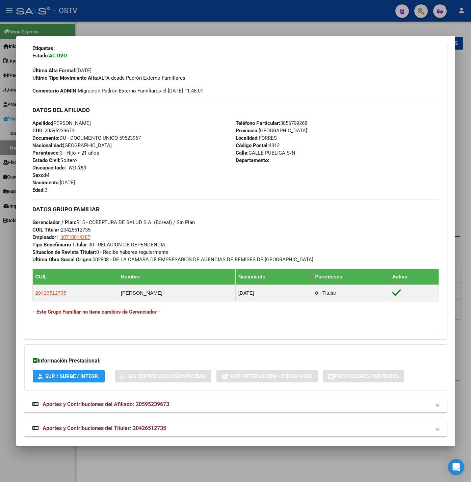
scroll to position [175, 0]
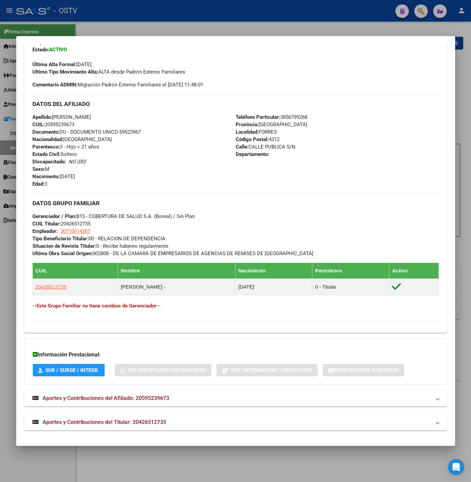
click at [124, 421] on span "Aportes y Contribuciones del Titular: 20426512735" at bounding box center [105, 422] width 124 height 6
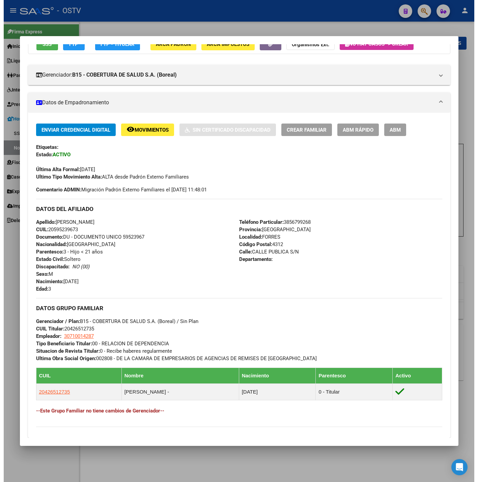
scroll to position [48, 0]
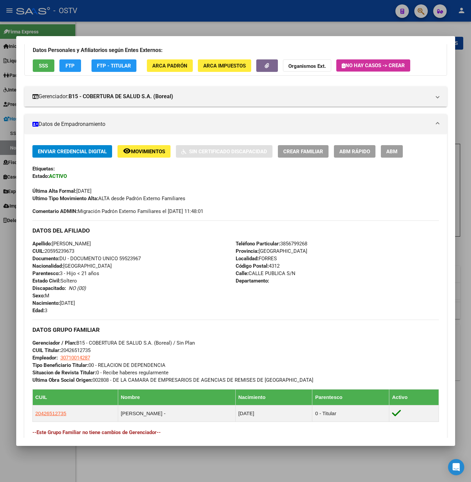
click at [11, 235] on div at bounding box center [235, 241] width 471 height 482
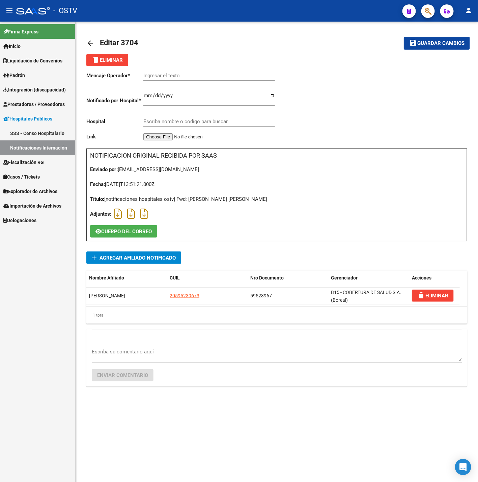
click at [162, 69] on div "Ingresar el texto" at bounding box center [209, 73] width 132 height 15
paste input "Diagnostico:Enfermedades de la traquea y de los bronquios, no clasificadas en o…"
type input "Enfermedades de la traquea y de los bronquios, no clasificadas en otra parte"
click at [203, 116] on div "Escriba nombre o codigo para buscar" at bounding box center [209, 119] width 132 height 15
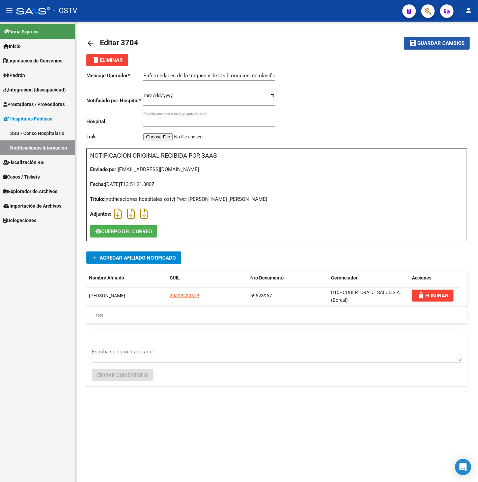
click at [421, 42] on span "Guardar cambios" at bounding box center [441, 44] width 47 height 6
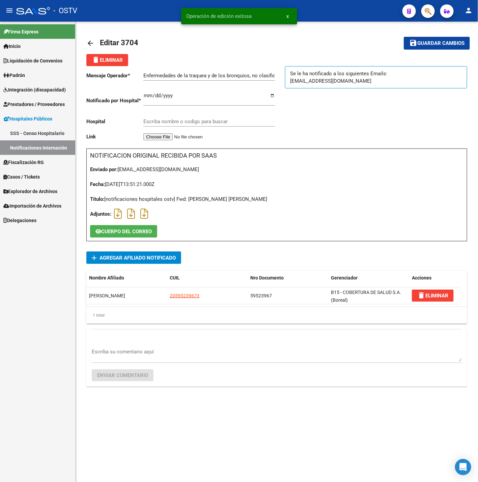
click at [88, 44] on mat-icon "arrow_back" at bounding box center [90, 43] width 8 height 8
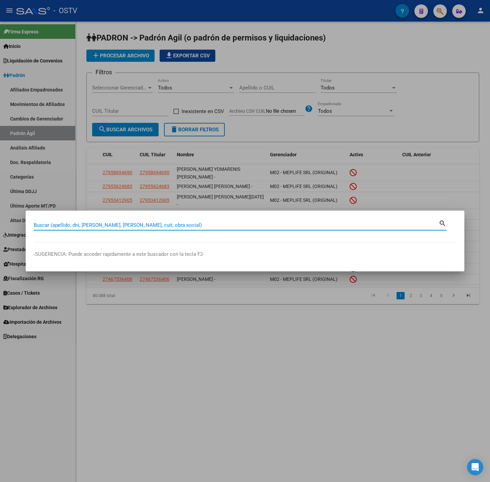
paste input "95020139"
type input "95020139"
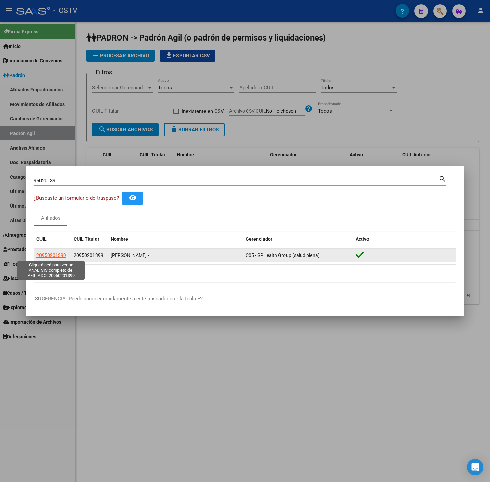
click at [54, 256] on span "20950201399" at bounding box center [51, 254] width 30 height 5
